Goal: Task Accomplishment & Management: Manage account settings

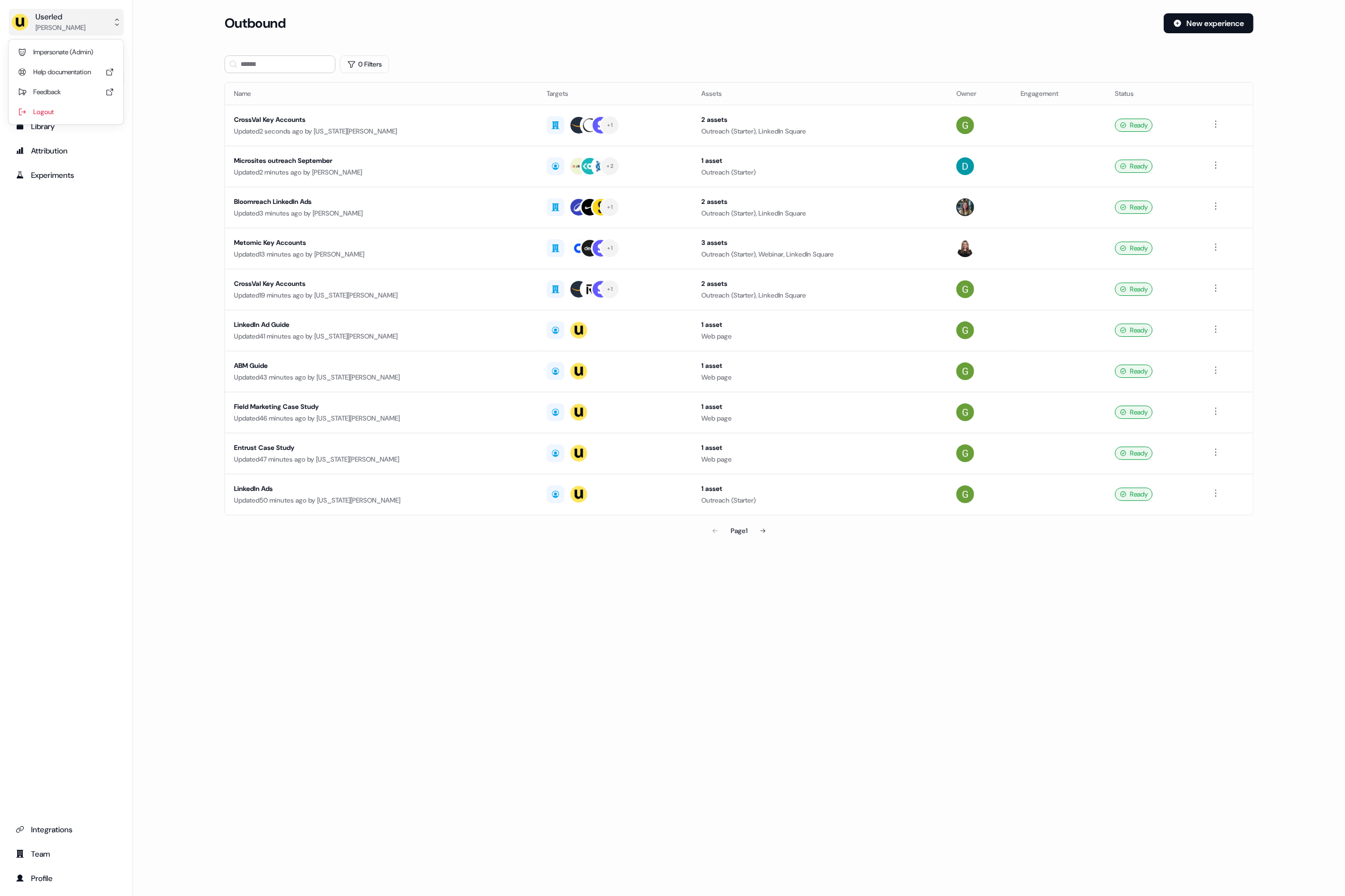
click at [67, 21] on div "Userled" at bounding box center [60, 17] width 50 height 11
click at [185, 120] on div "Userled [PERSON_NAME] Impersonate (Admin) Help documentation Feedback Logout Pr…" at bounding box center [672, 448] width 1345 height 896
click at [68, 16] on div "Userled" at bounding box center [60, 17] width 50 height 11
click at [72, 43] on div "Impersonate (Admin)" at bounding box center [66, 52] width 105 height 20
